Goal: Transaction & Acquisition: Book appointment/travel/reservation

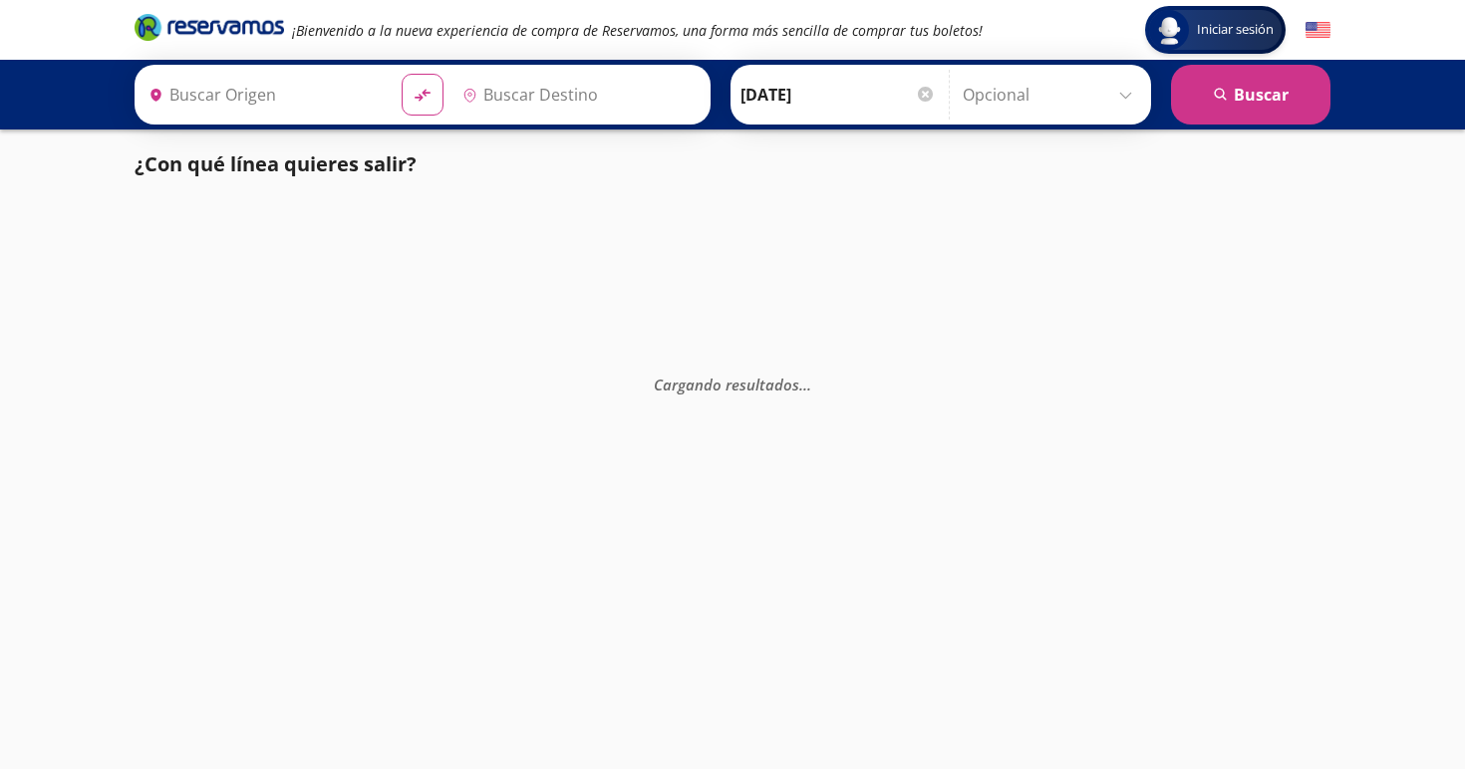
type input "[GEOGRAPHIC_DATA], [GEOGRAPHIC_DATA]"
type input "Toluca, [GEOGRAPHIC_DATA]"
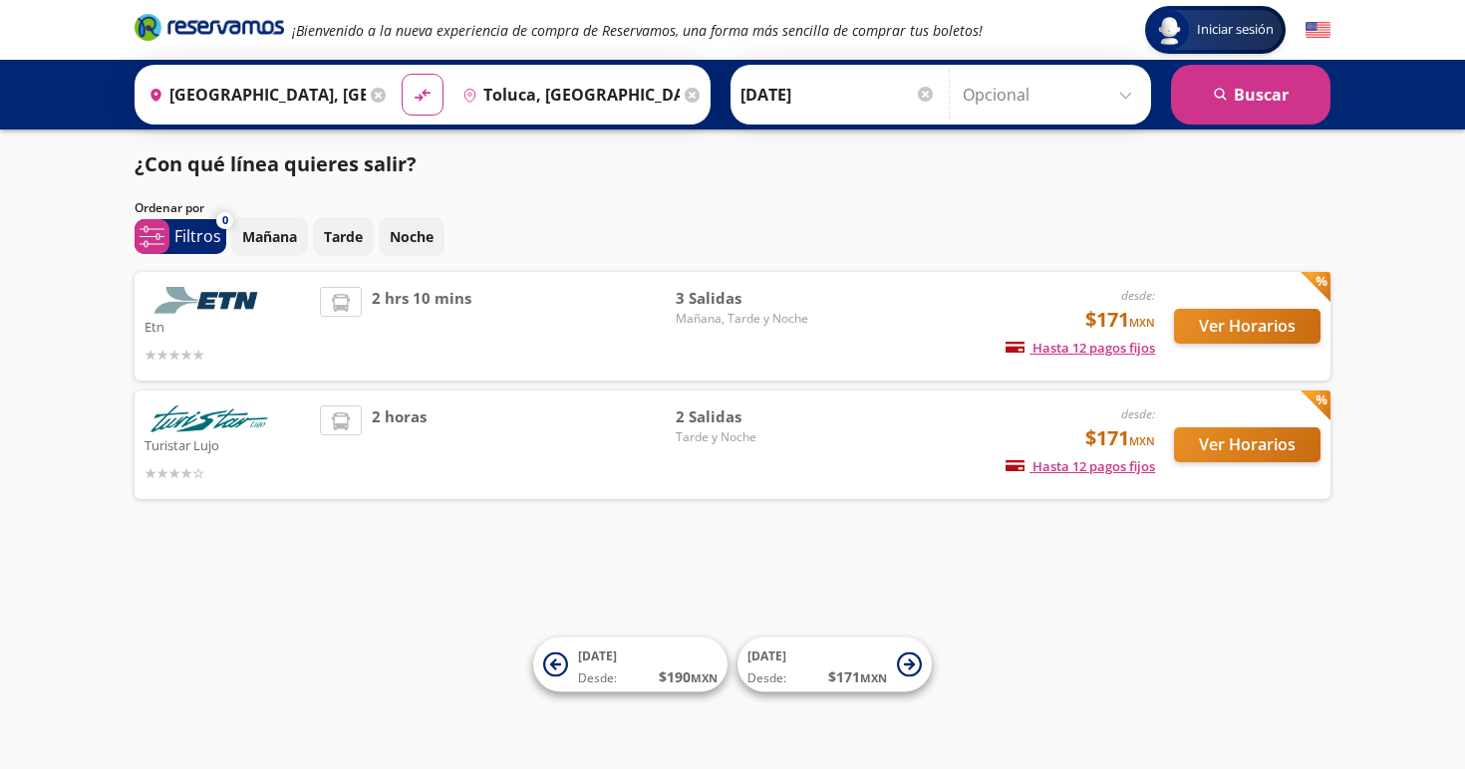
click at [1221, 322] on button "Ver Horarios" at bounding box center [1247, 326] width 146 height 35
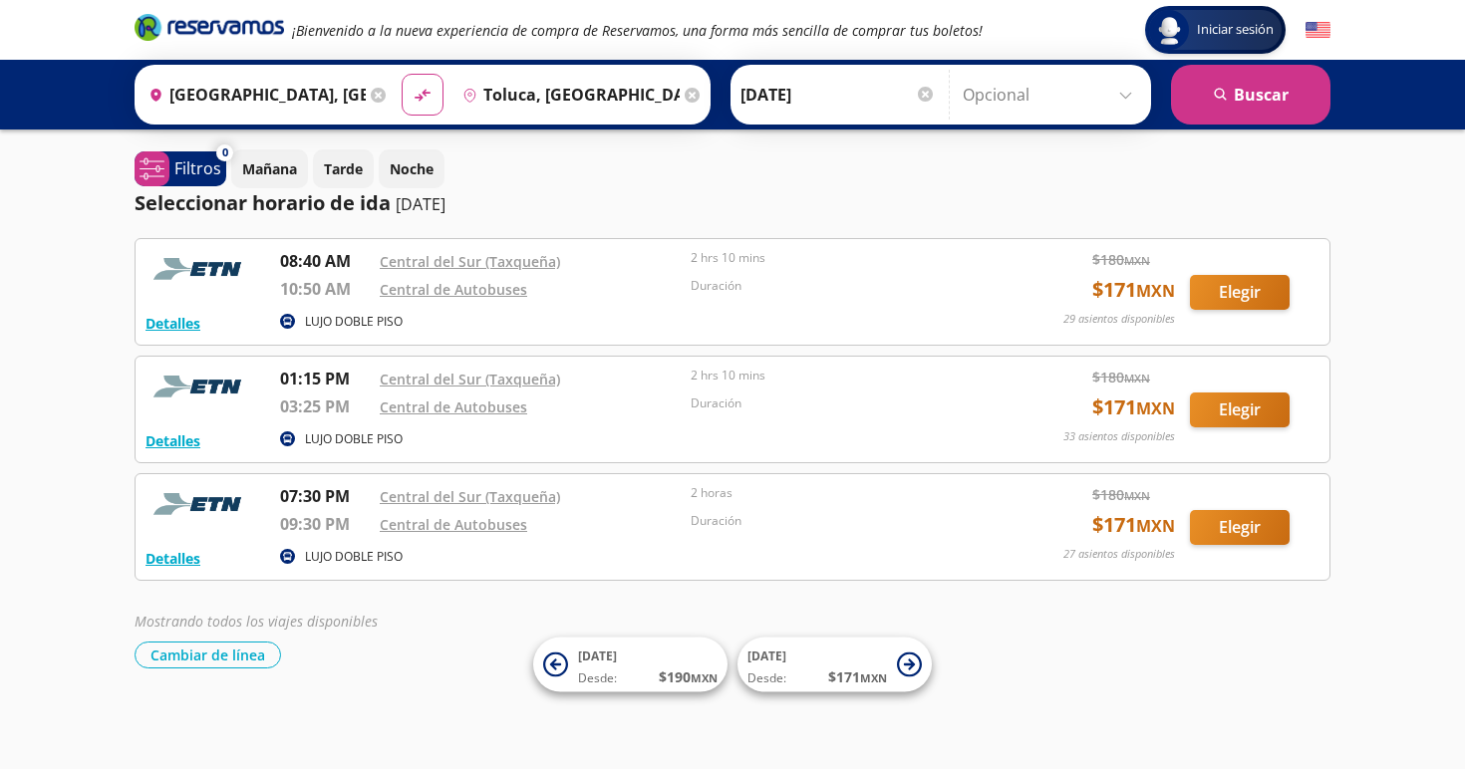
click at [330, 93] on input "[GEOGRAPHIC_DATA], [GEOGRAPHIC_DATA]" at bounding box center [252, 95] width 225 height 50
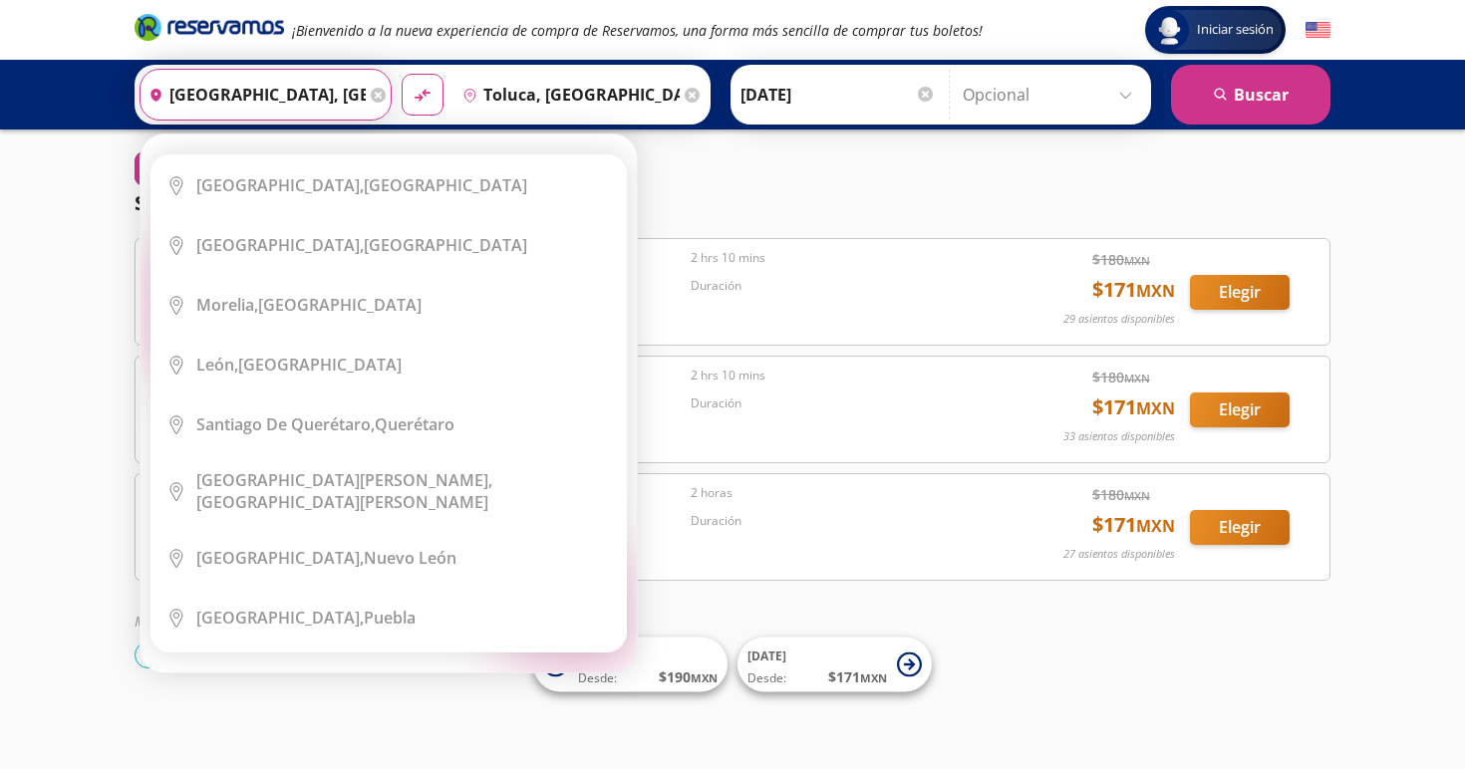
click at [386, 94] on icon at bounding box center [378, 95] width 15 height 15
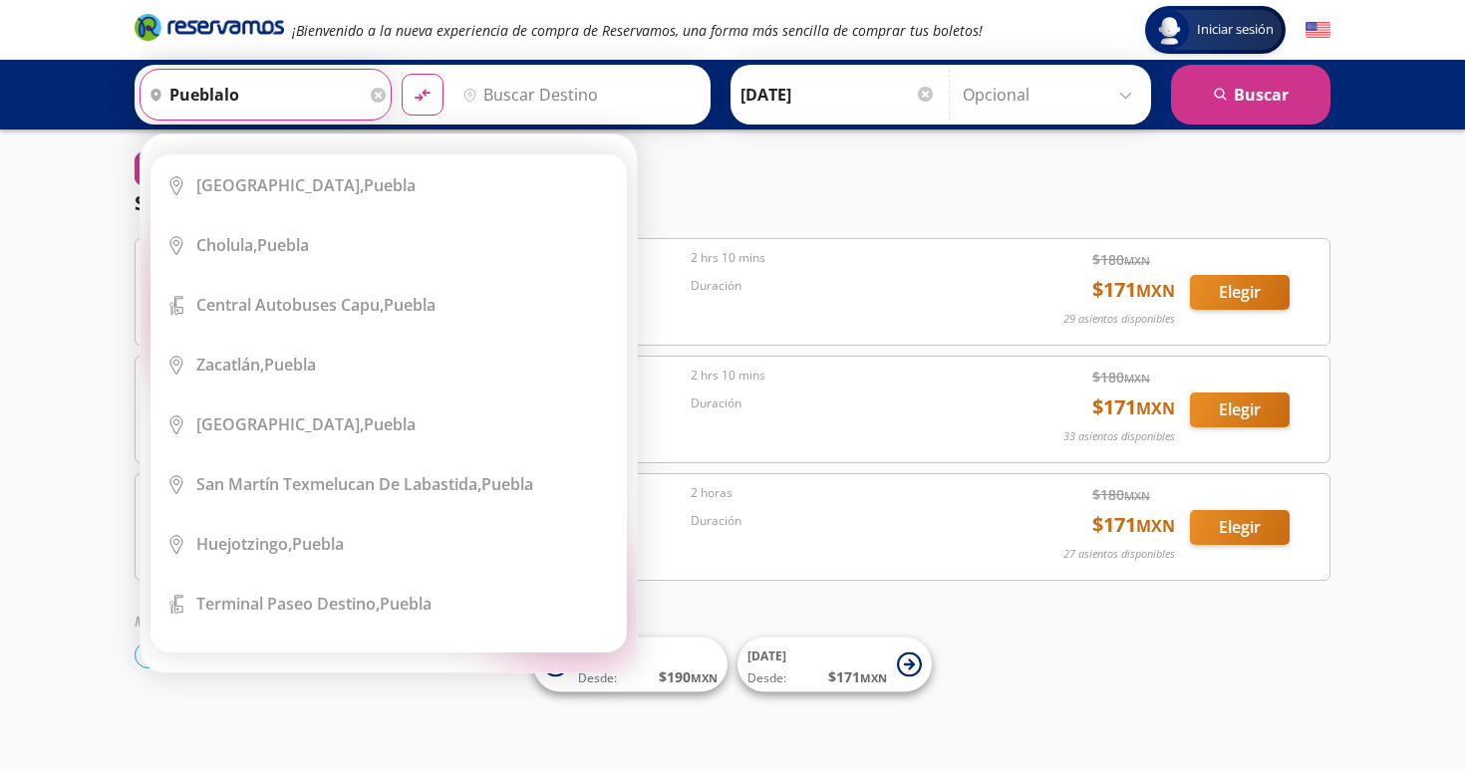
drag, startPoint x: 395, startPoint y: 94, endPoint x: 301, endPoint y: 307, distance: 232.9
click at [301, 307] on b "Central Autobuses Capu," at bounding box center [289, 305] width 187 height 22
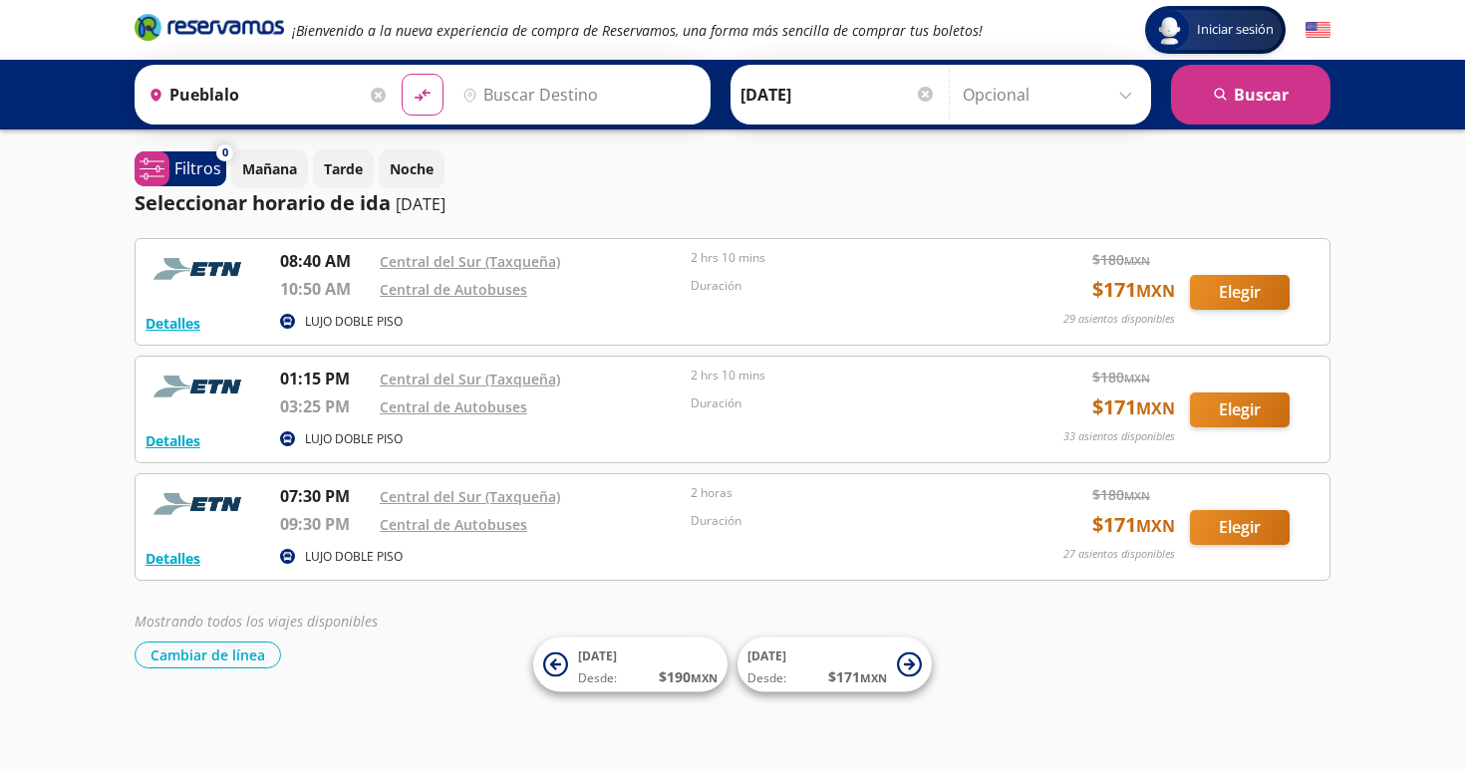
type input "Central Autobuses Capu, Puebla"
click at [572, 103] on input "Destino" at bounding box center [576, 95] width 245 height 50
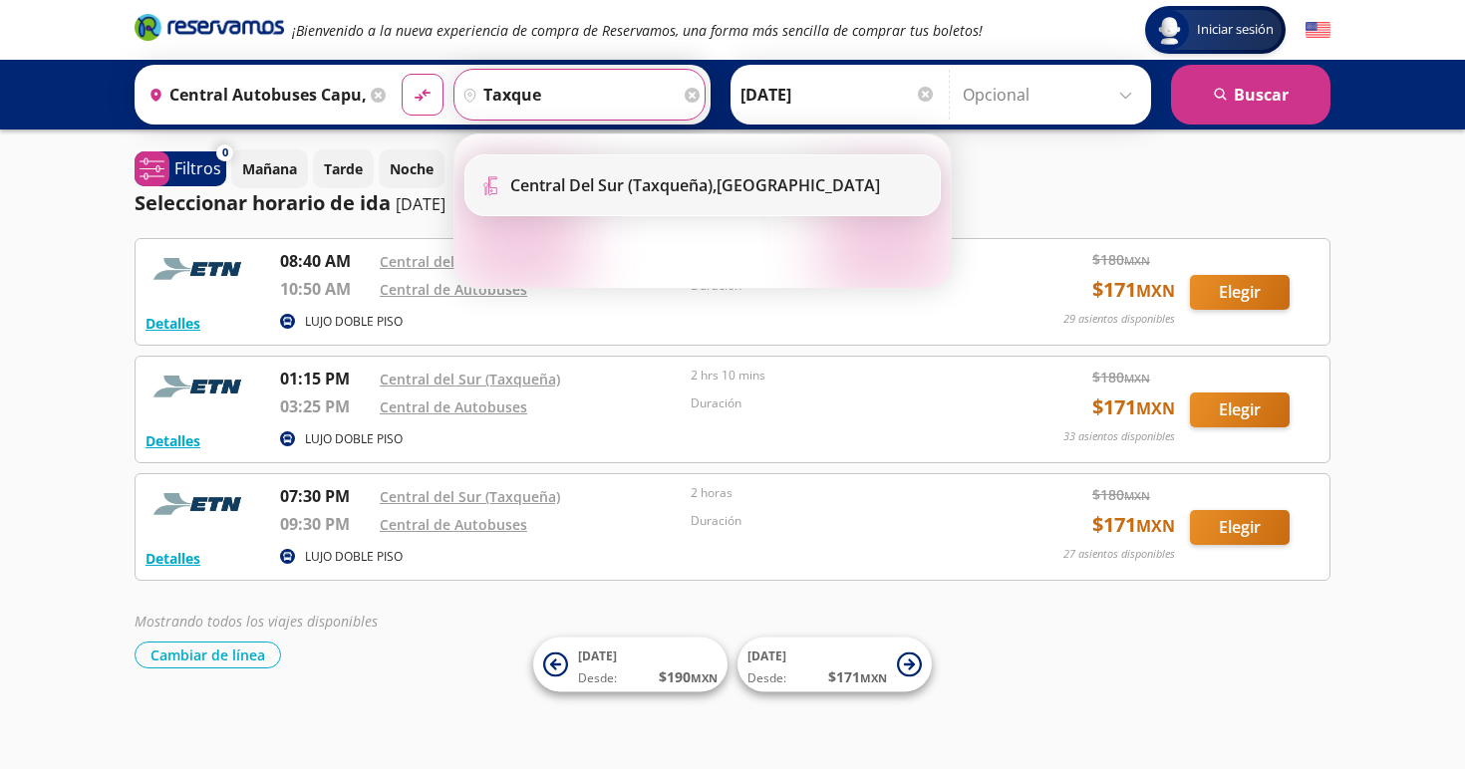
click at [641, 194] on b "Central del Sur (taxqueña)," at bounding box center [613, 185] width 206 height 22
type input "Central del Sur (taxqueña), Distrito Federal"
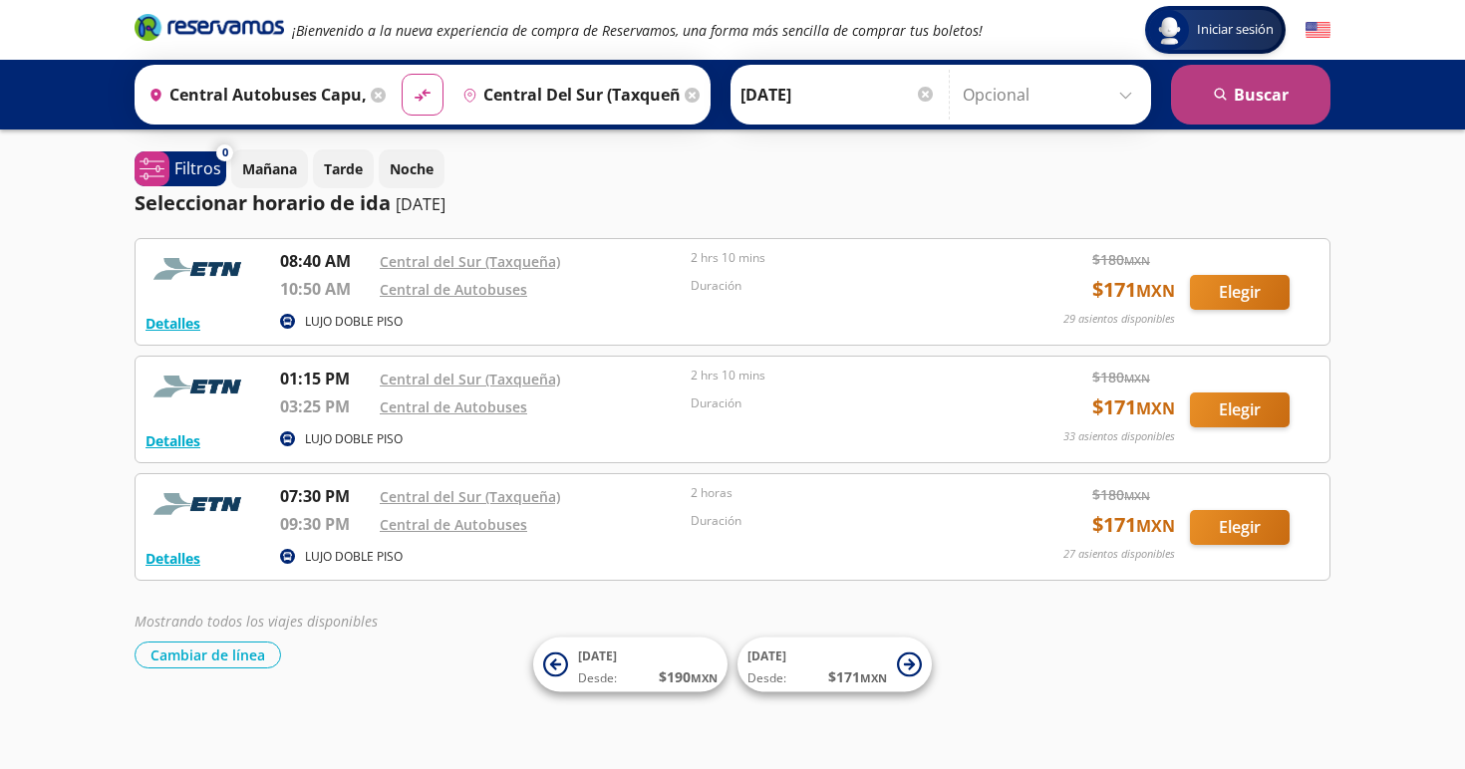
click at [1288, 86] on button "search Buscar" at bounding box center [1250, 95] width 159 height 60
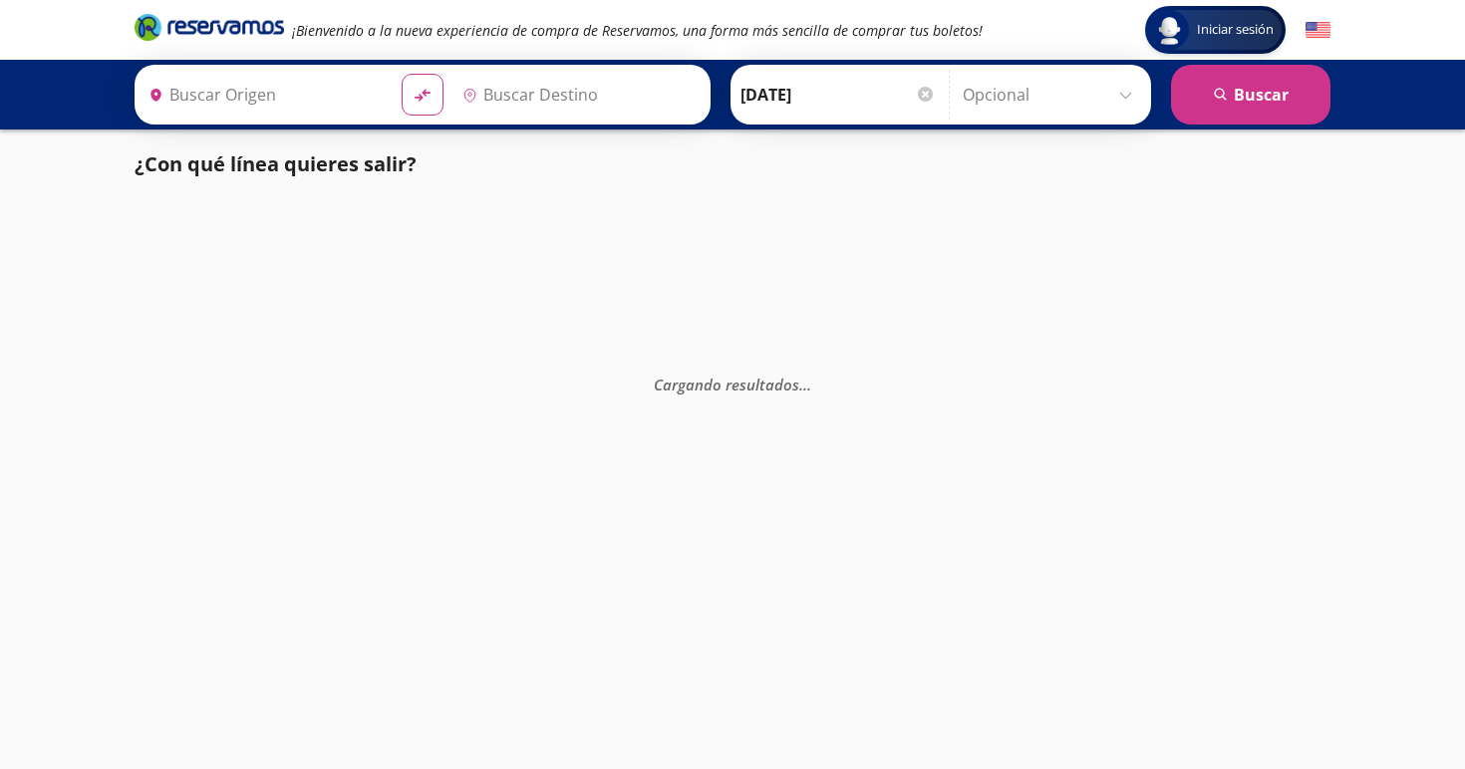
type input "Central Autobuses Capu, Puebla"
type input "Central del Sur (taxqueña), Distrito Federal"
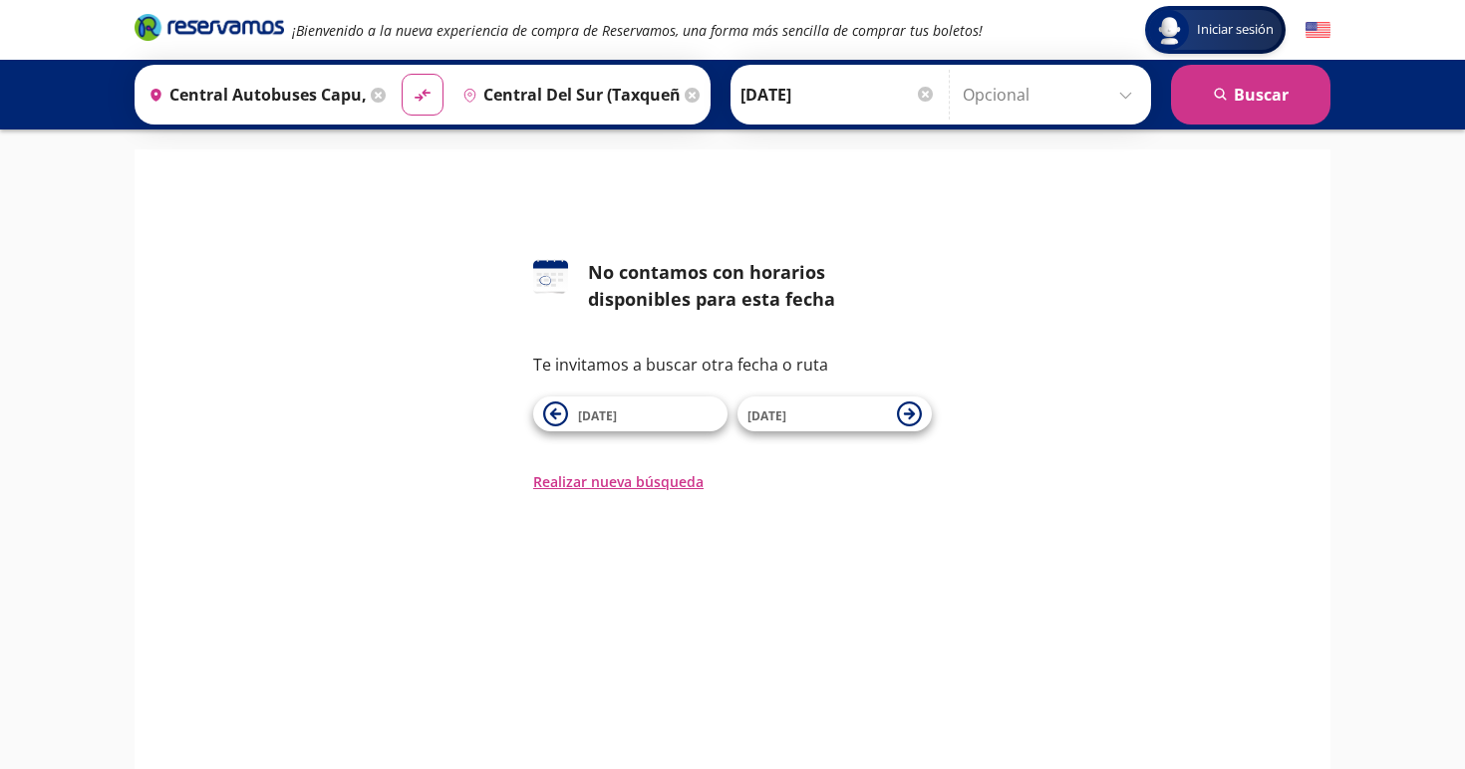
click at [894, 96] on input "[DATE]" at bounding box center [837, 95] width 195 height 50
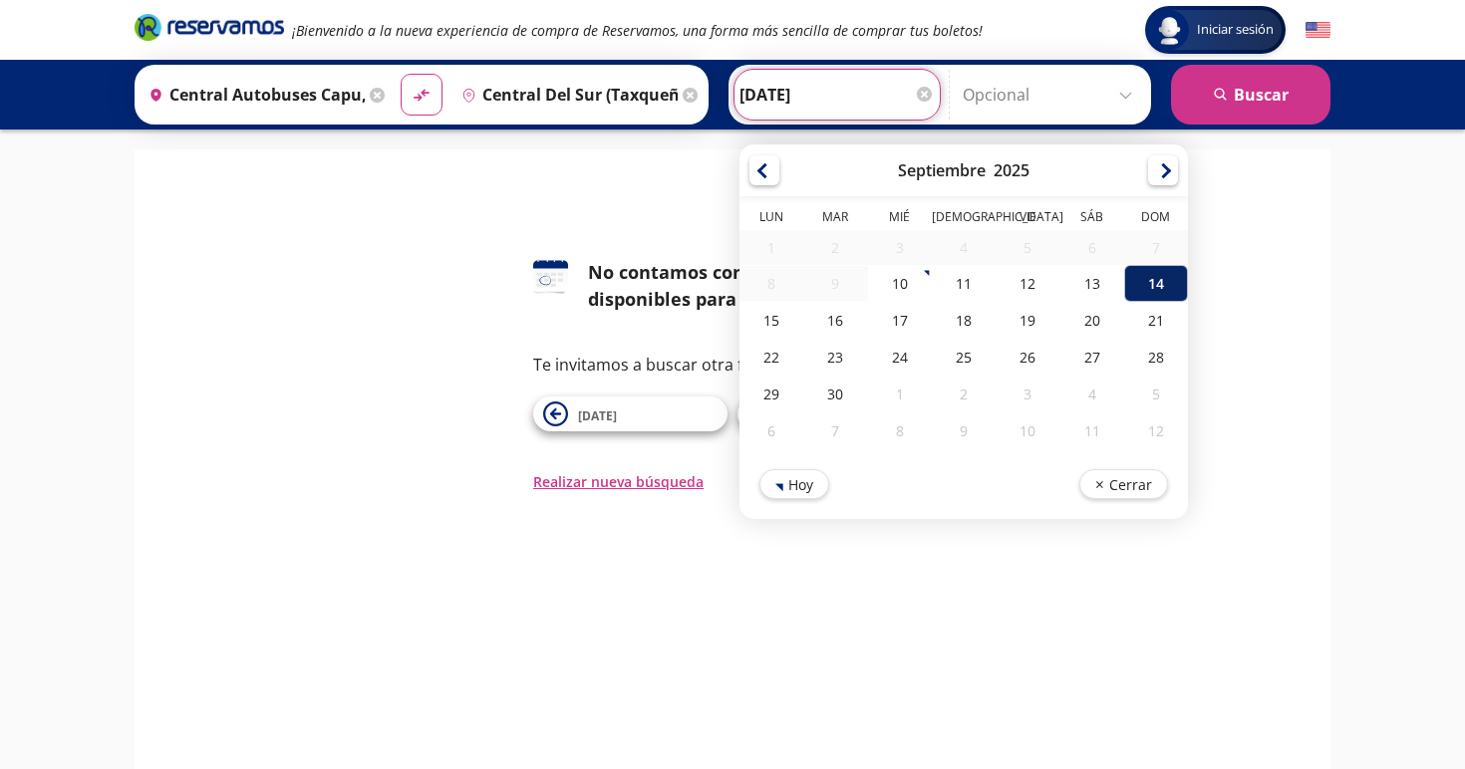
click at [1181, 285] on div "14" at bounding box center [1156, 283] width 64 height 37
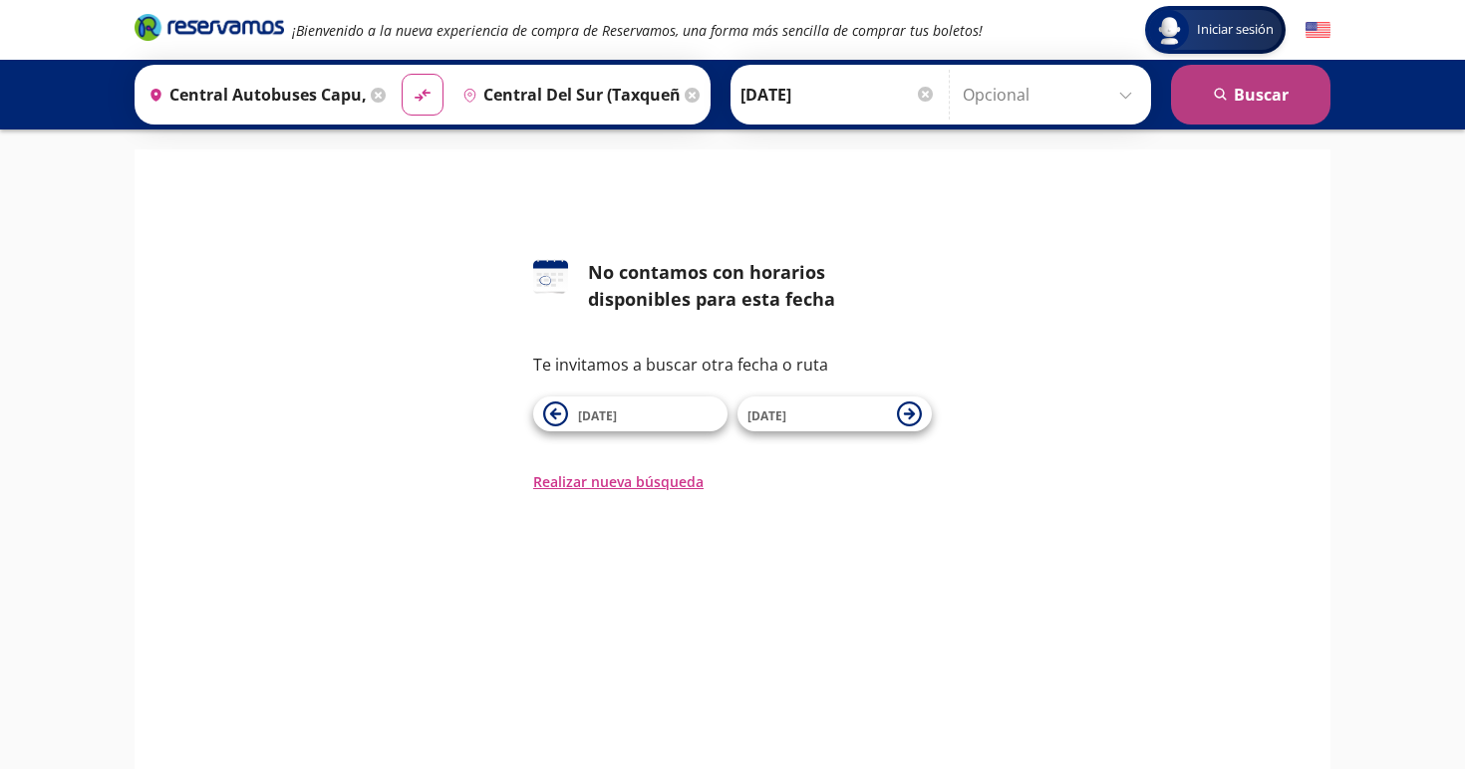
click at [1262, 97] on button "search Buscar" at bounding box center [1250, 95] width 159 height 60
click at [1254, 97] on button "search Buscar" at bounding box center [1250, 95] width 159 height 60
click at [344, 91] on input "Central Autobuses Capu, Puebla" at bounding box center [252, 95] width 225 height 50
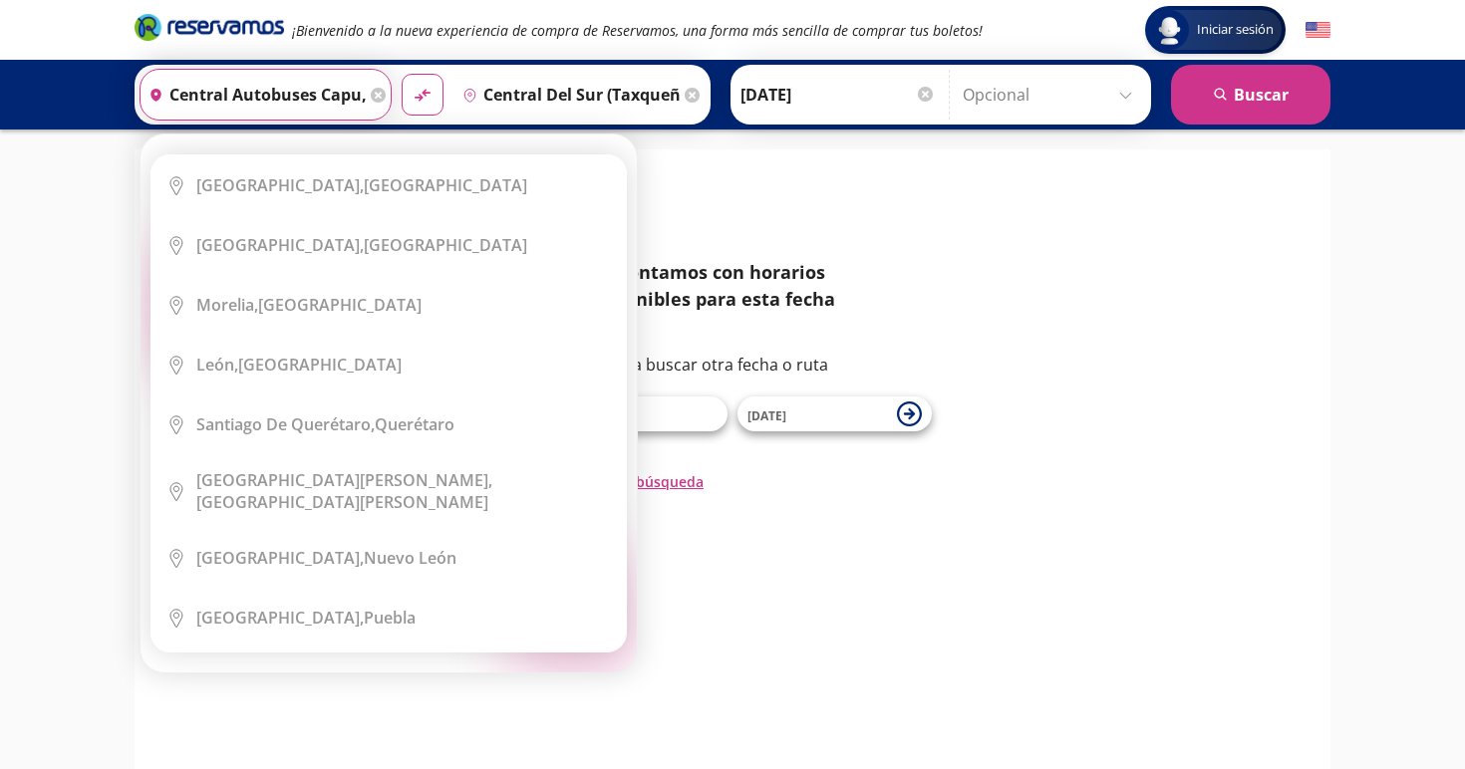
click at [386, 96] on icon at bounding box center [378, 95] width 15 height 15
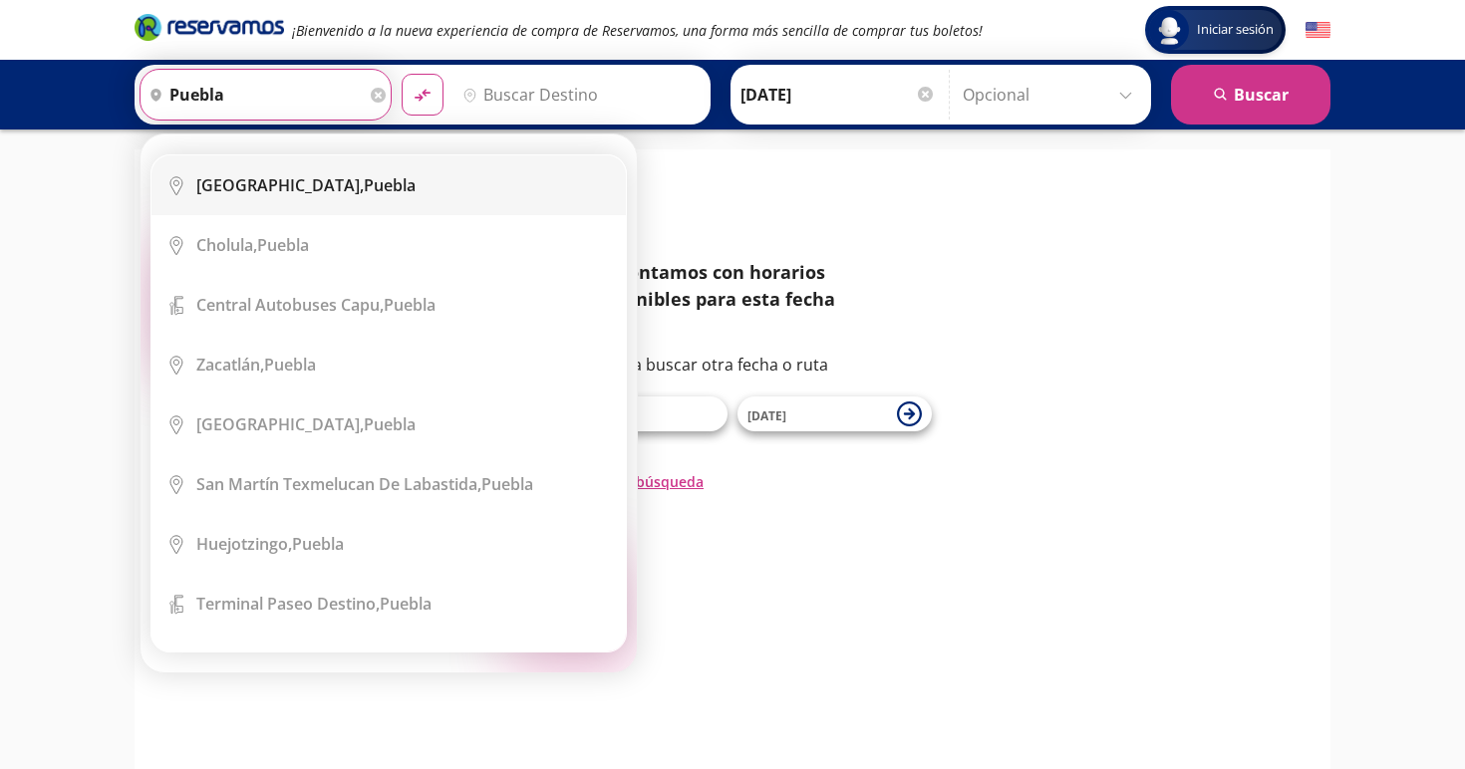
click at [281, 194] on div "Puebla, Puebla" at bounding box center [305, 185] width 219 height 22
type input "Puebla, Puebla"
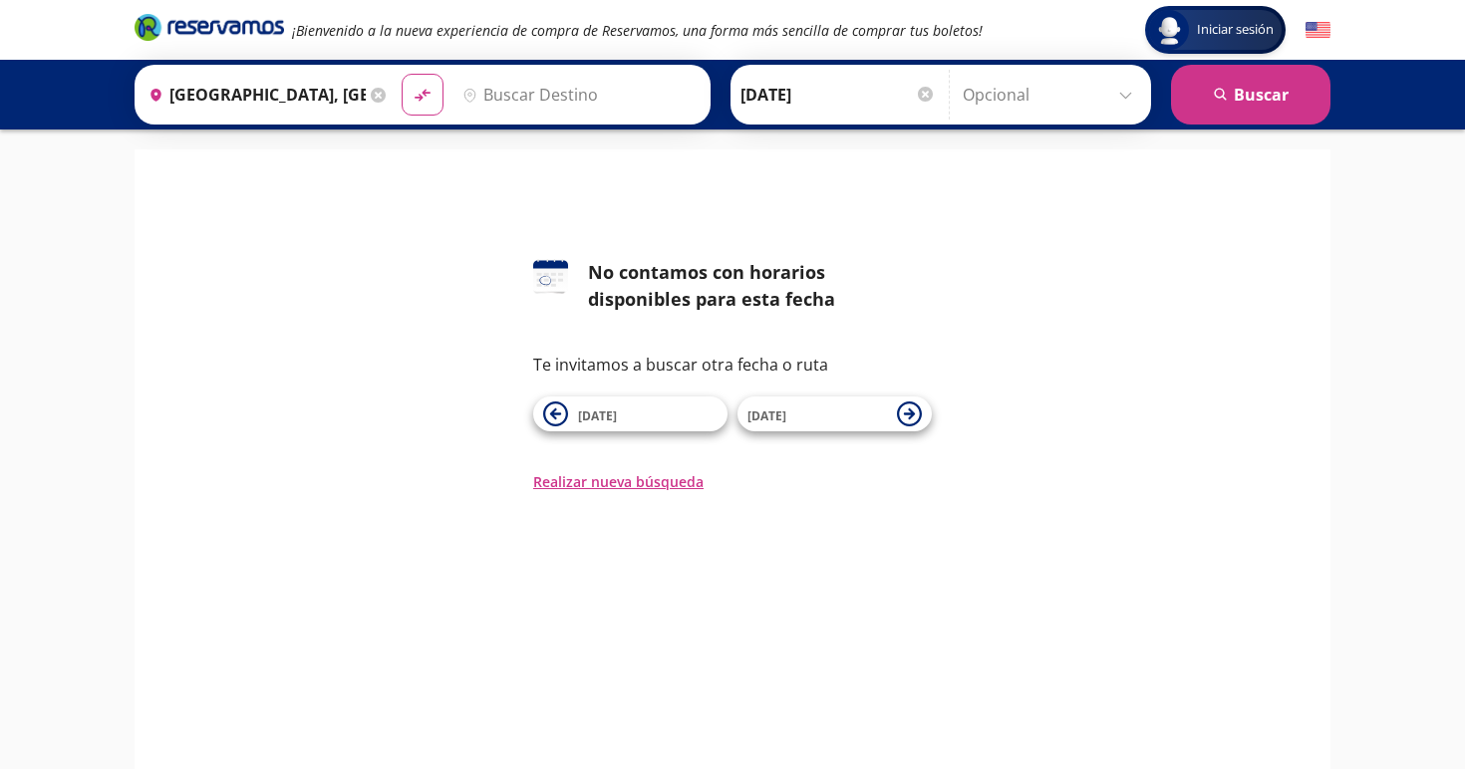
click at [644, 97] on input "Destino" at bounding box center [576, 95] width 245 height 50
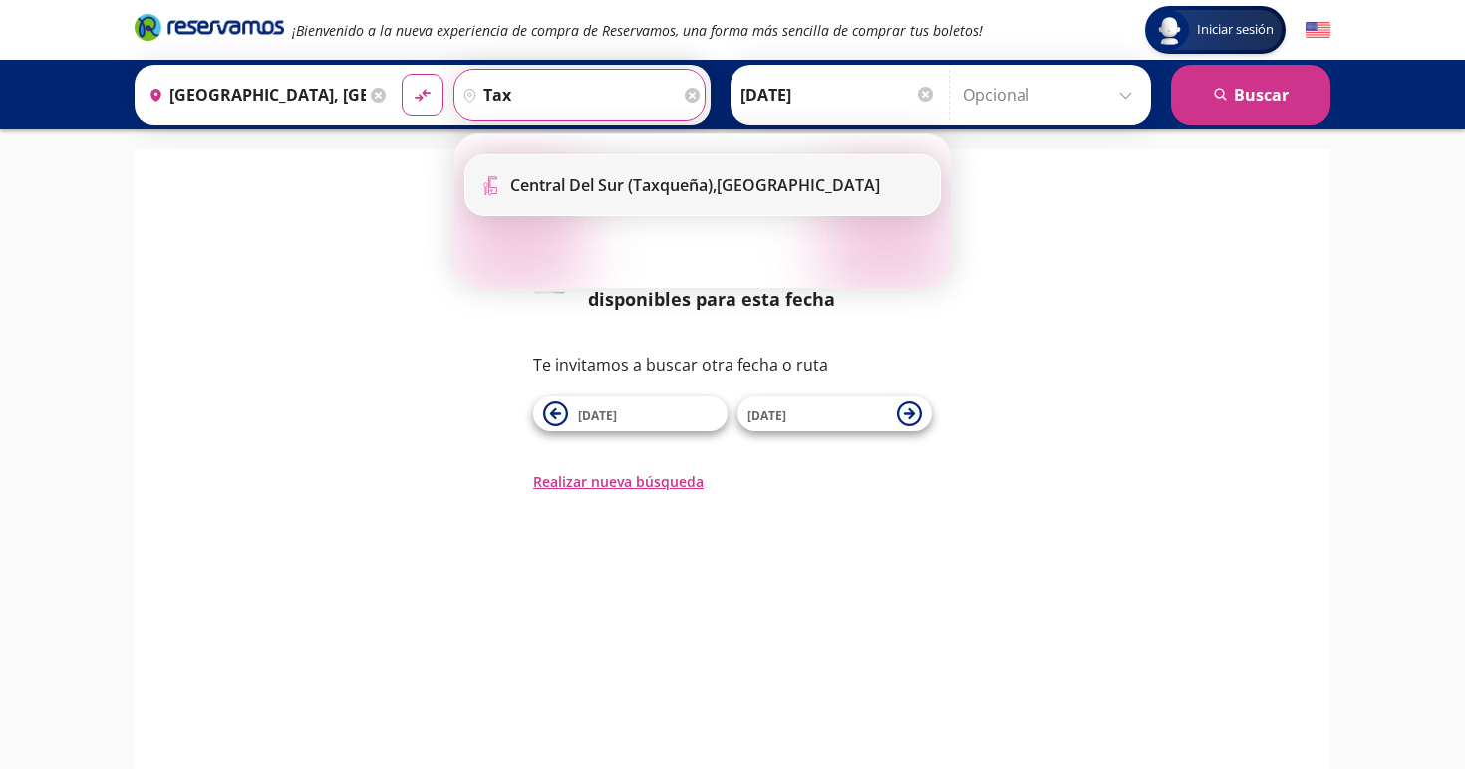
click at [644, 179] on b "Central del Sur (taxqueña)," at bounding box center [613, 185] width 206 height 22
type input "Central del Sur (taxqueña), Distrito Federal"
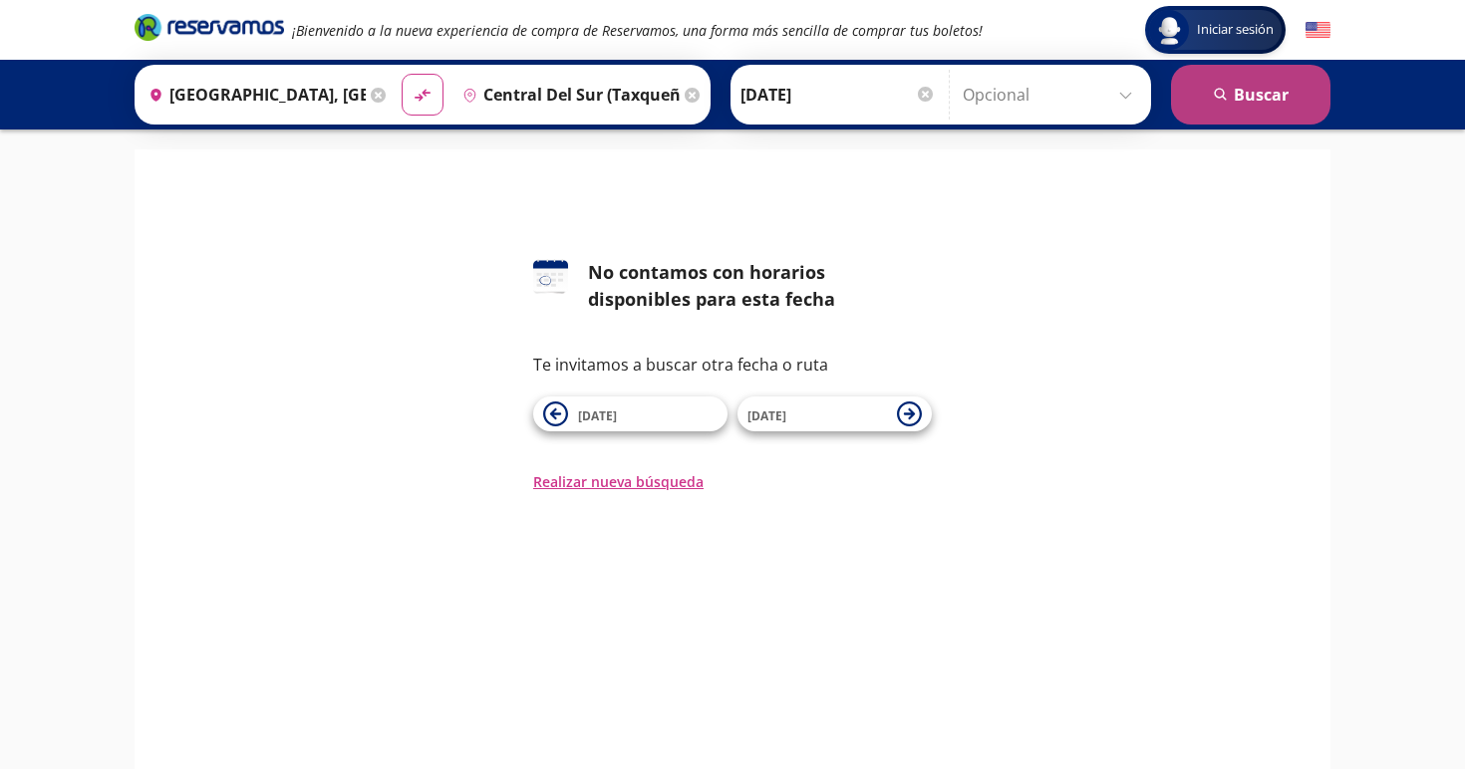
click at [1218, 99] on icon "search" at bounding box center [1221, 95] width 15 height 15
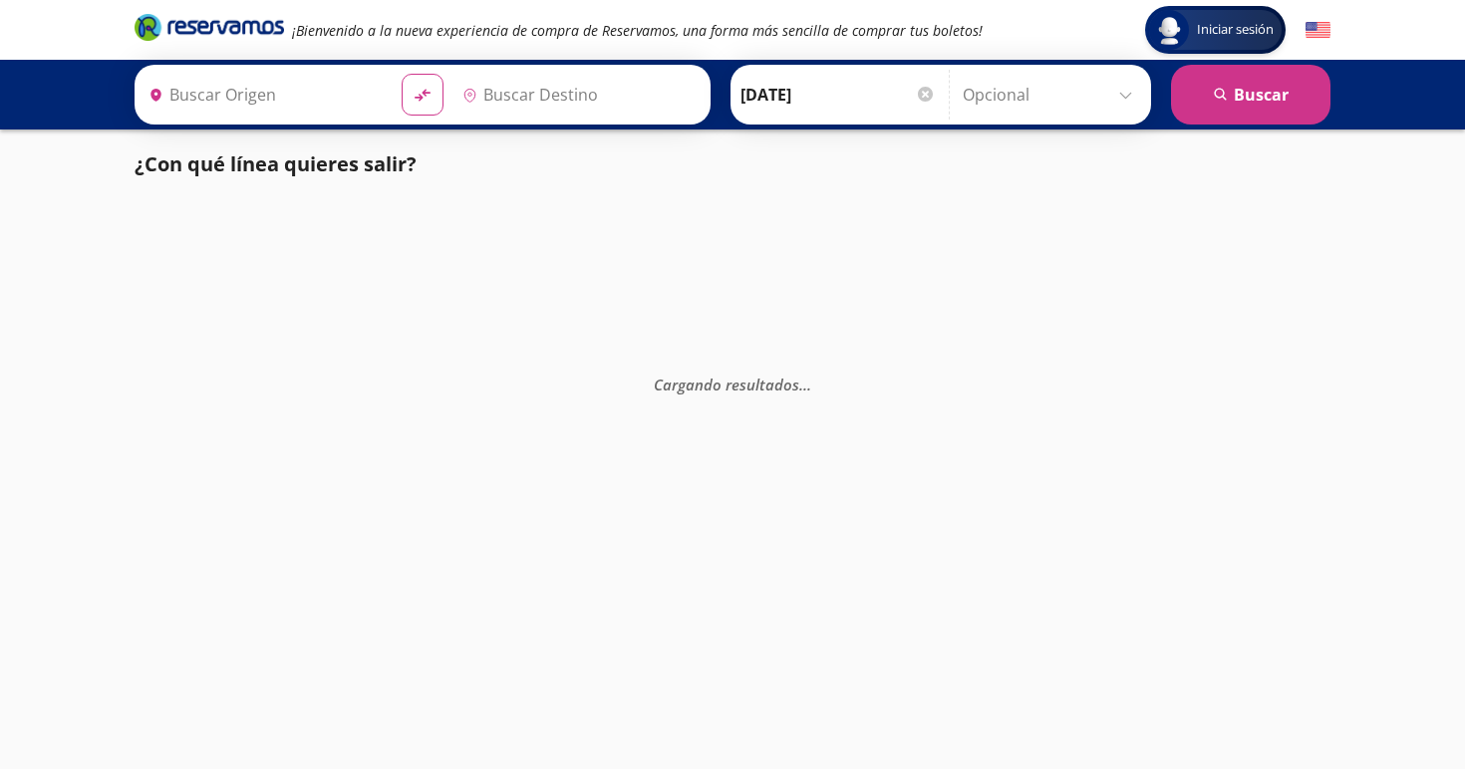
type input "Puebla, Puebla"
type input "Central del Sur (taxqueña), Distrito Federal"
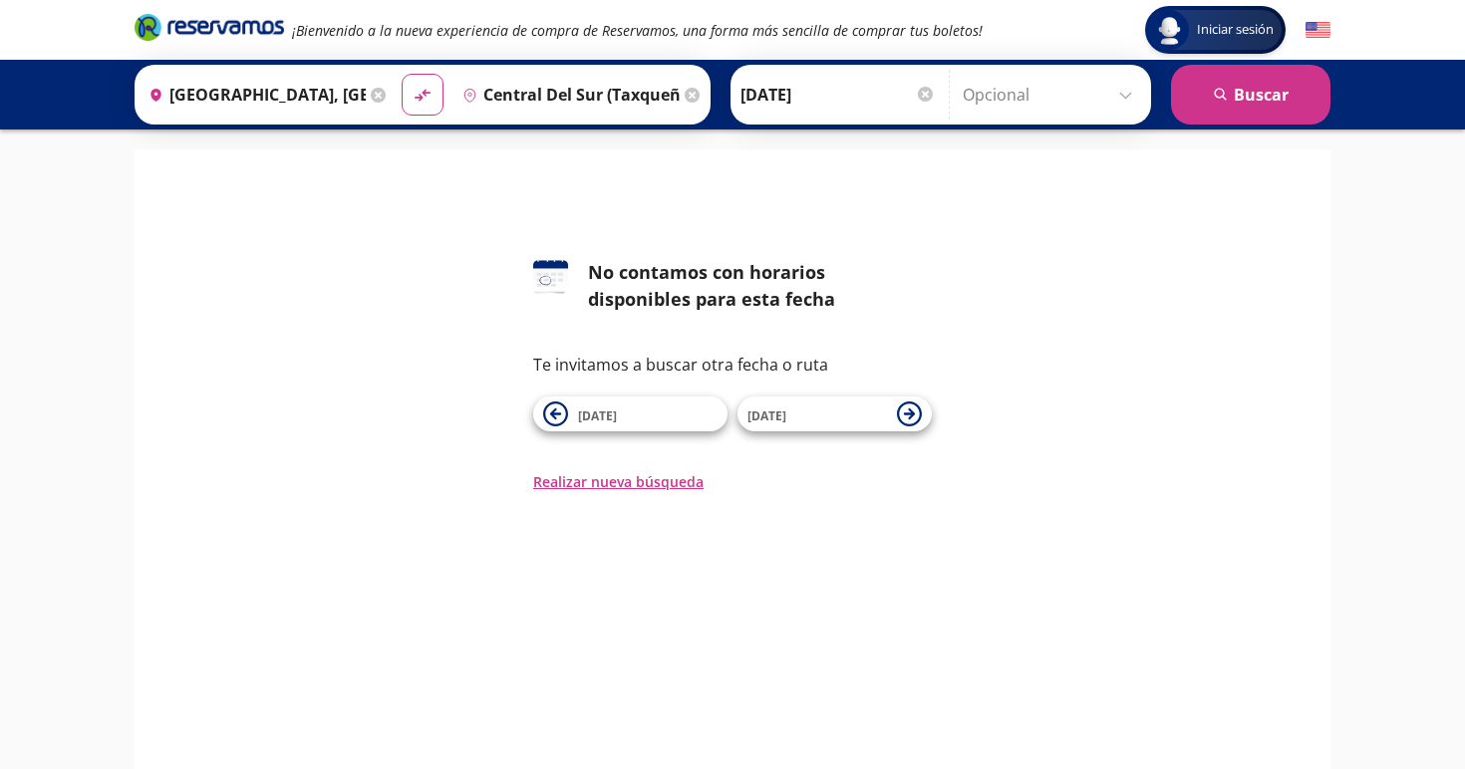
click at [699, 97] on icon at bounding box center [692, 95] width 15 height 15
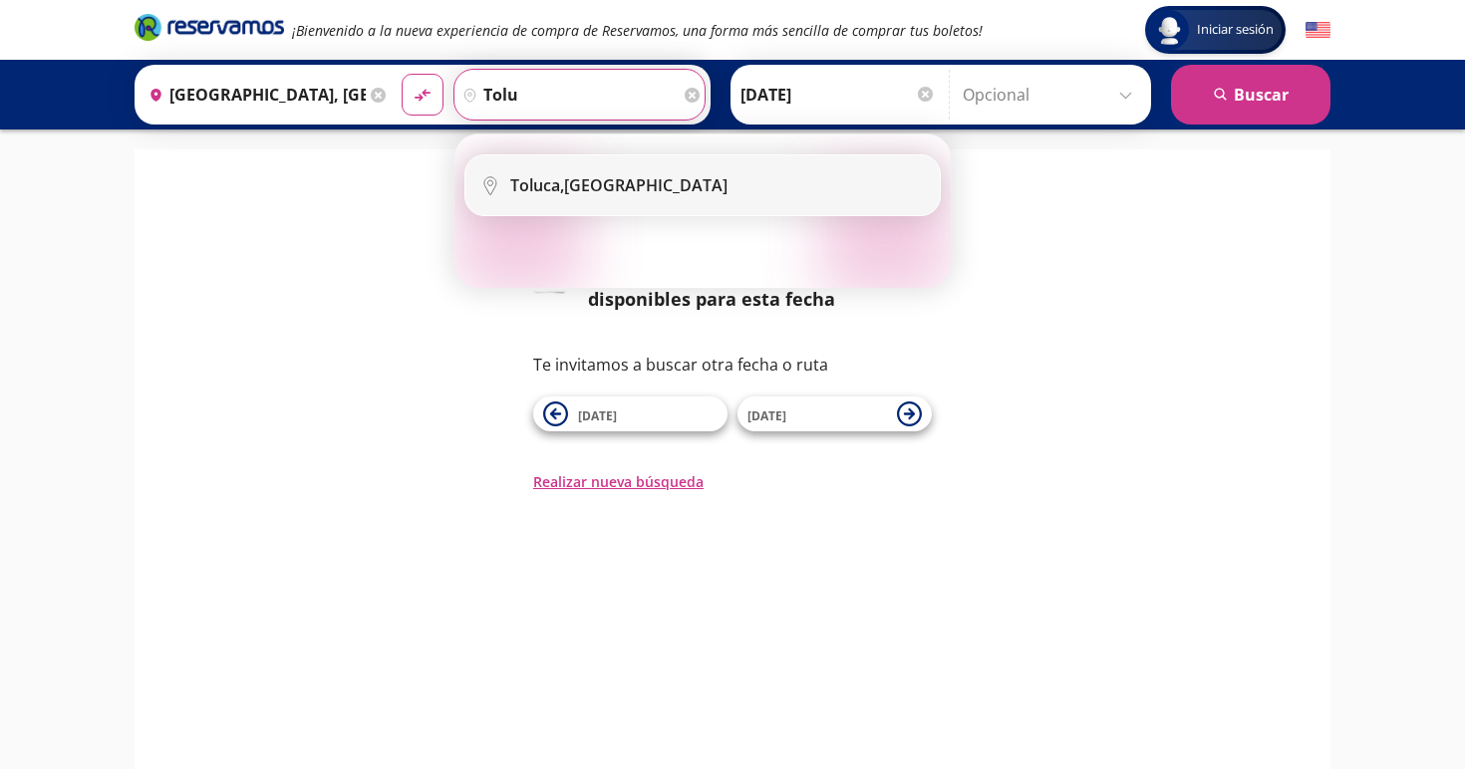
click at [591, 180] on div "Toluca, México" at bounding box center [618, 185] width 217 height 22
type input "Toluca, [GEOGRAPHIC_DATA]"
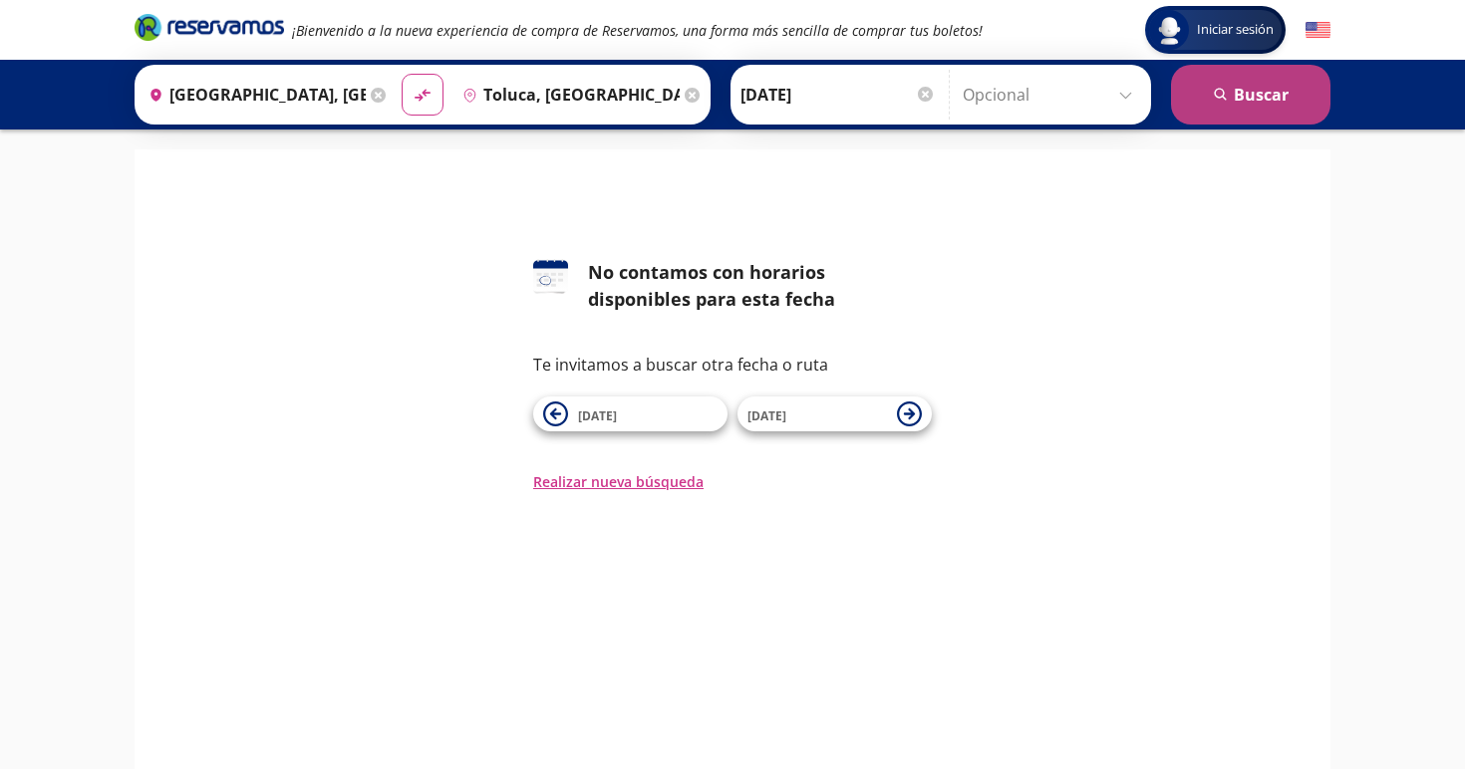
click at [1275, 96] on button "search Buscar" at bounding box center [1250, 95] width 159 height 60
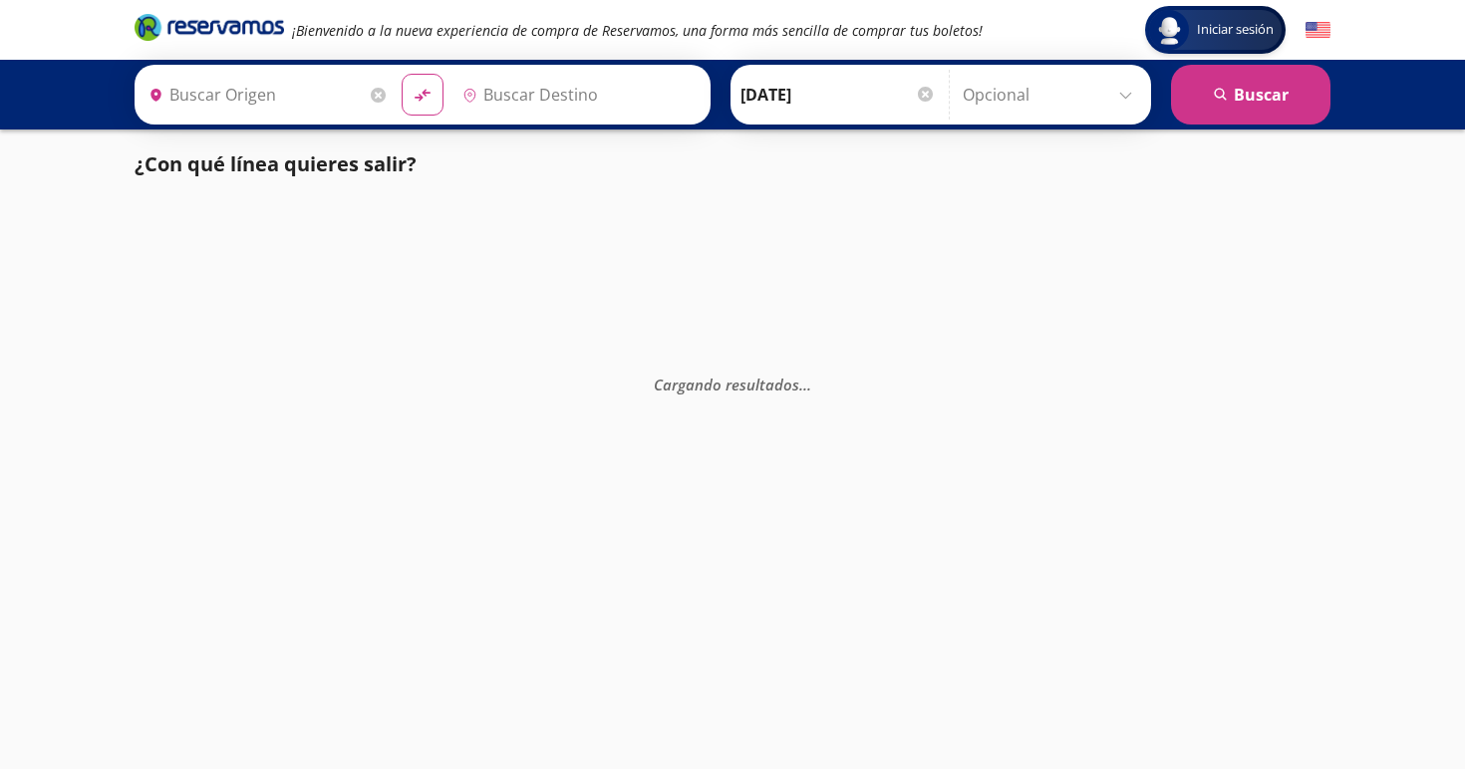
type input "Puebla, Puebla"
type input "Toluca, [GEOGRAPHIC_DATA]"
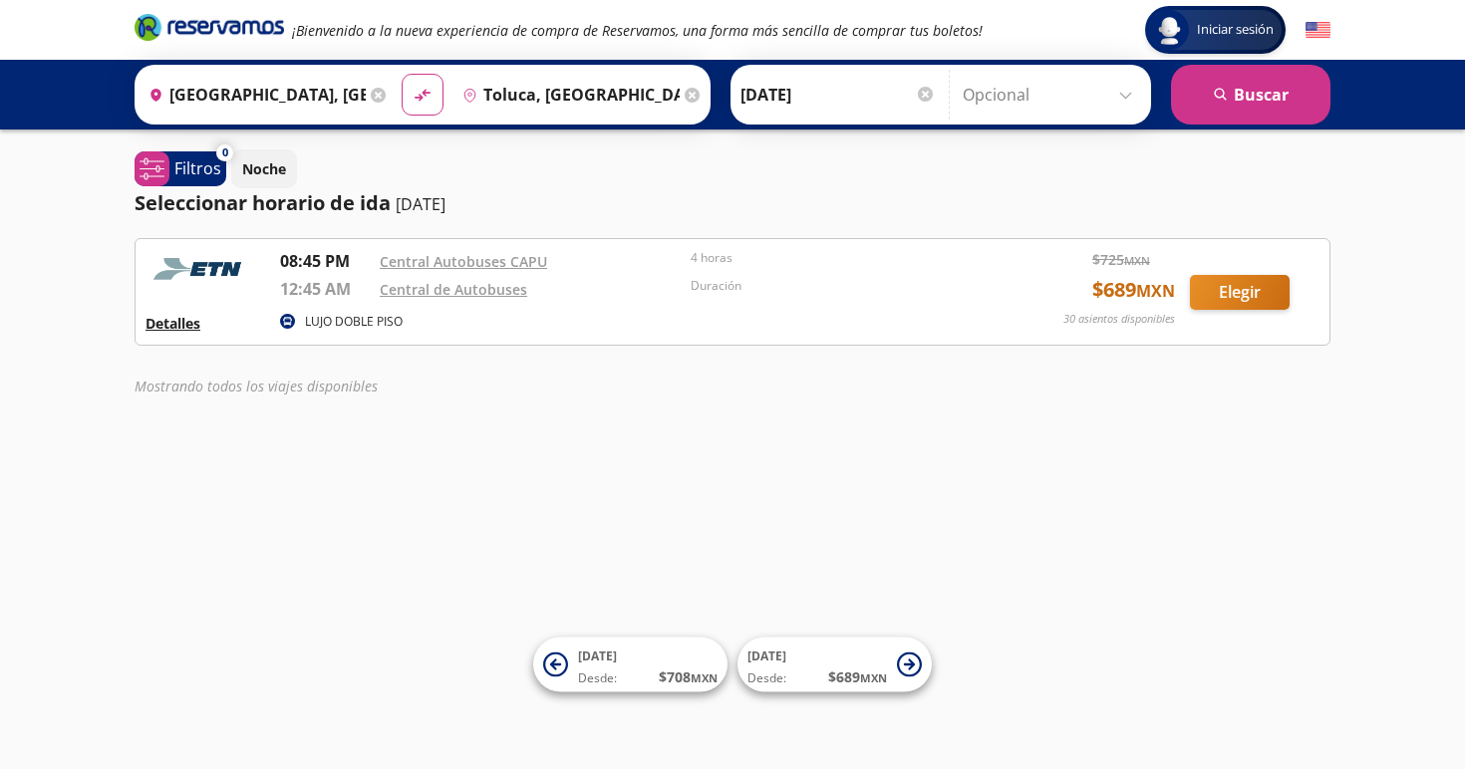
click at [180, 324] on button "Detalles" at bounding box center [172, 323] width 55 height 21
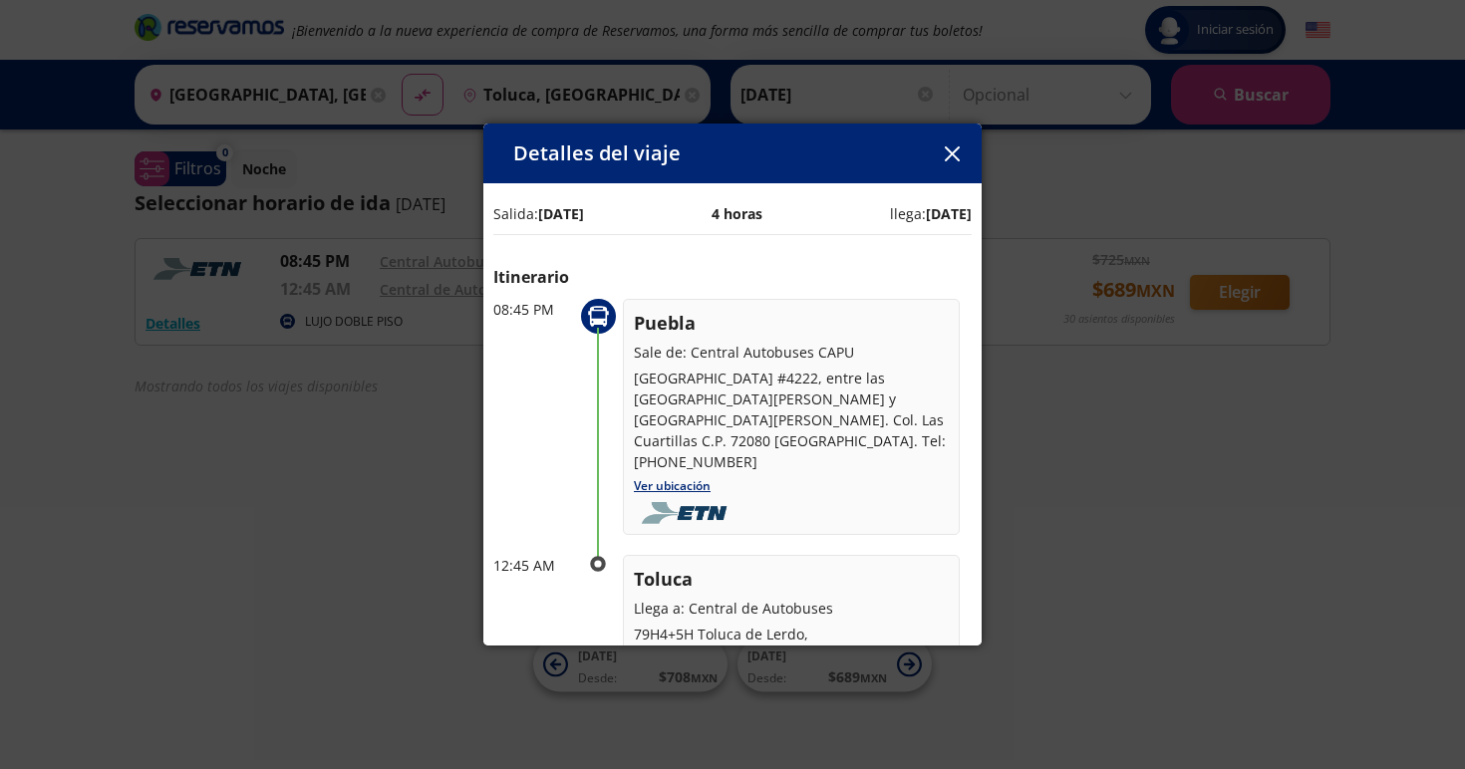
click at [957, 151] on icon "button" at bounding box center [952, 153] width 15 height 15
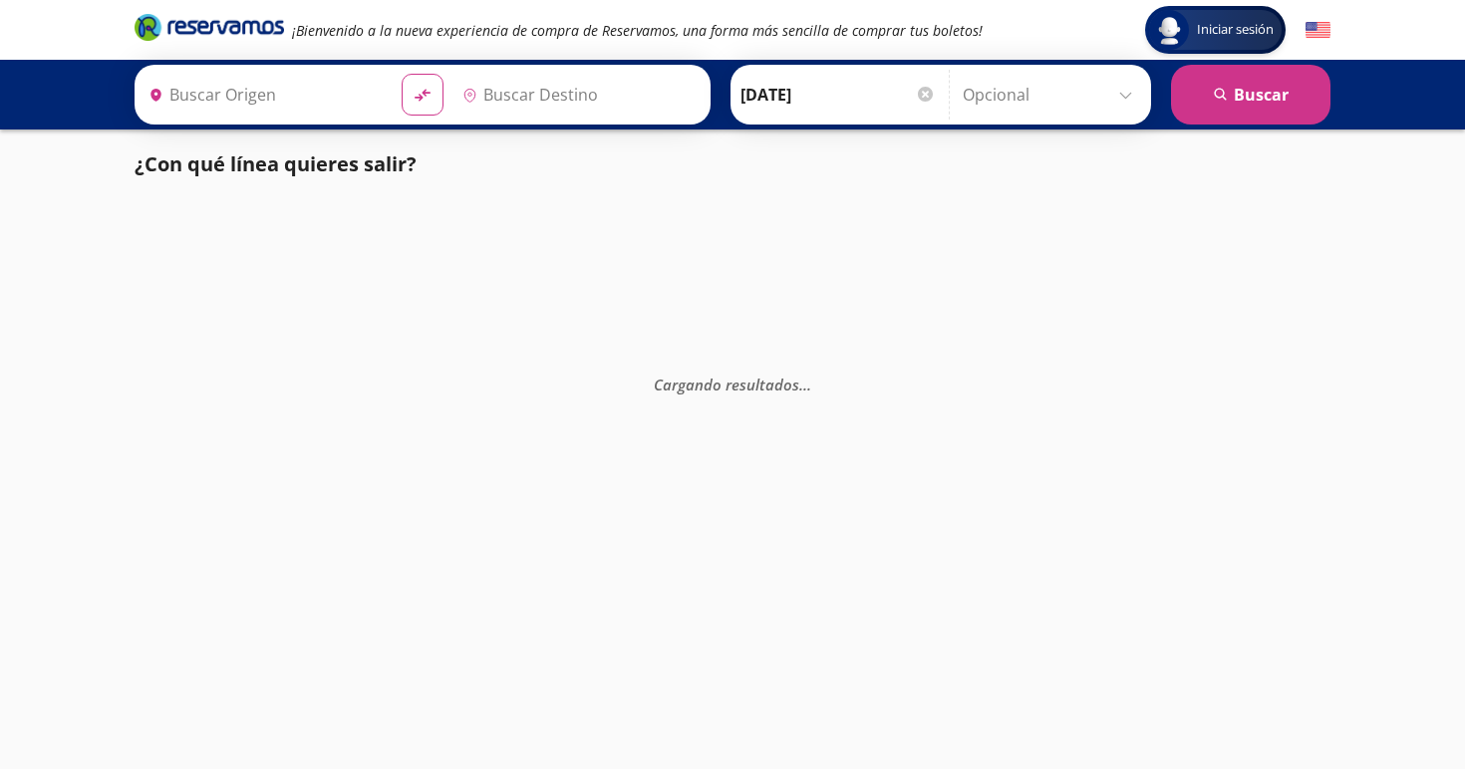
type input "[GEOGRAPHIC_DATA], [GEOGRAPHIC_DATA]"
type input "Toluca, [GEOGRAPHIC_DATA]"
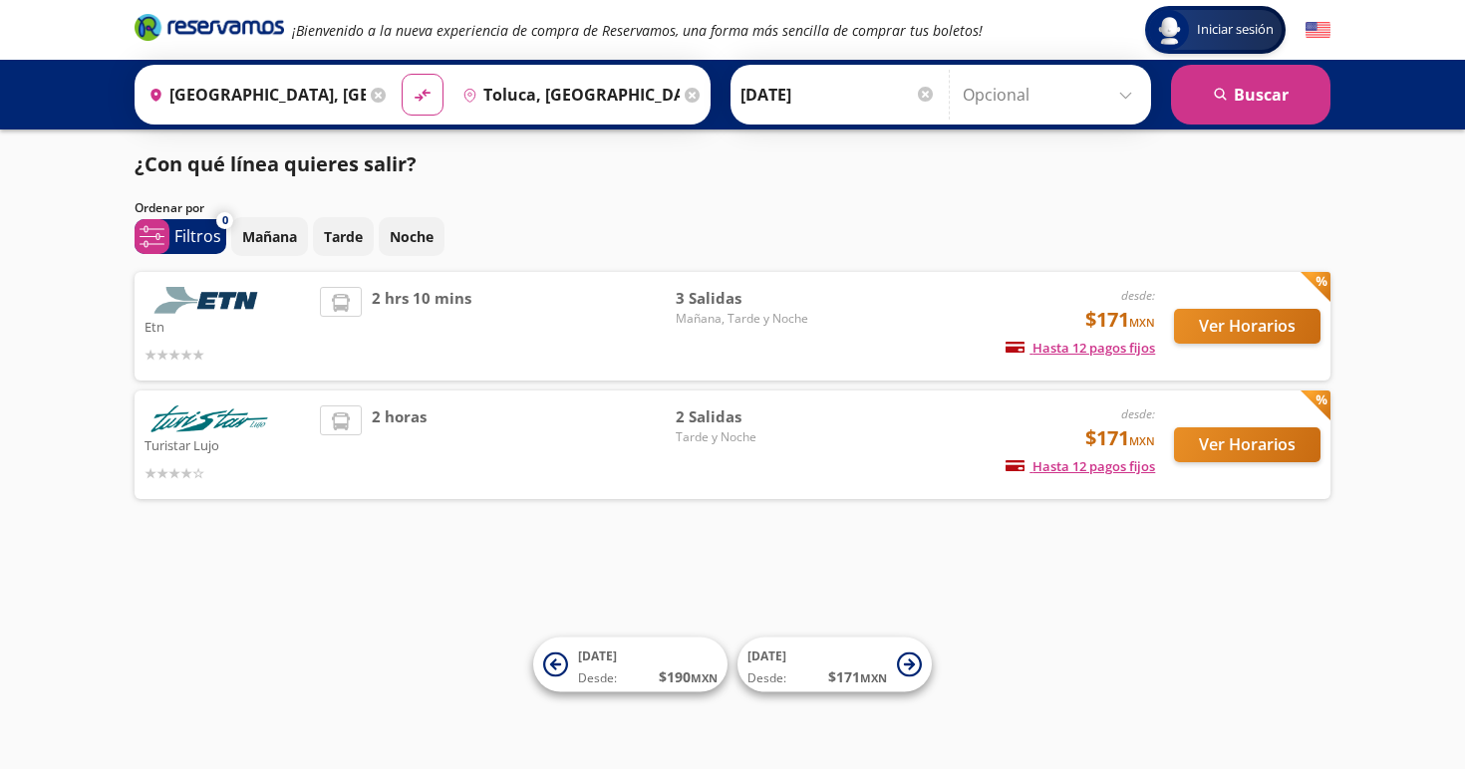
click at [1232, 325] on button "Ver Horarios" at bounding box center [1247, 326] width 146 height 35
click at [1273, 447] on button "Ver Horarios" at bounding box center [1247, 444] width 146 height 35
